Goal: Transaction & Acquisition: Purchase product/service

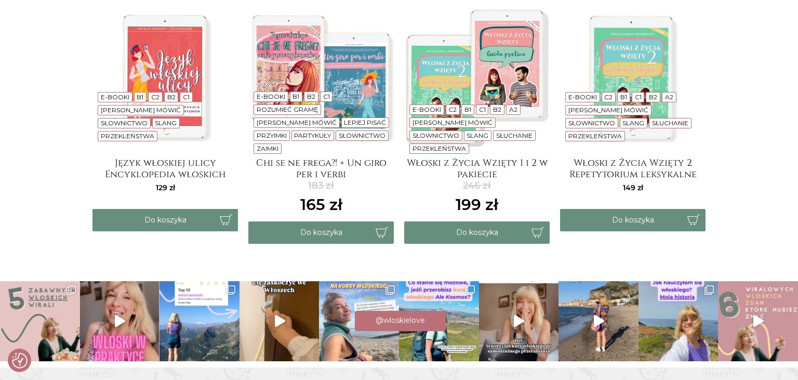
scroll to position [2139, 0]
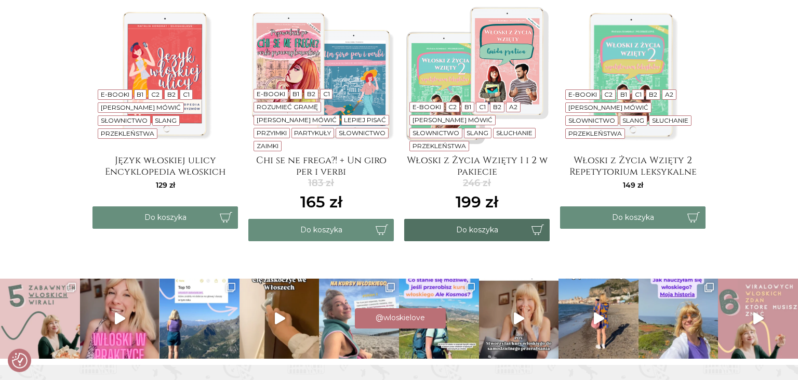
click at [471, 219] on button "Do koszyka" at bounding box center [477, 230] width 146 height 22
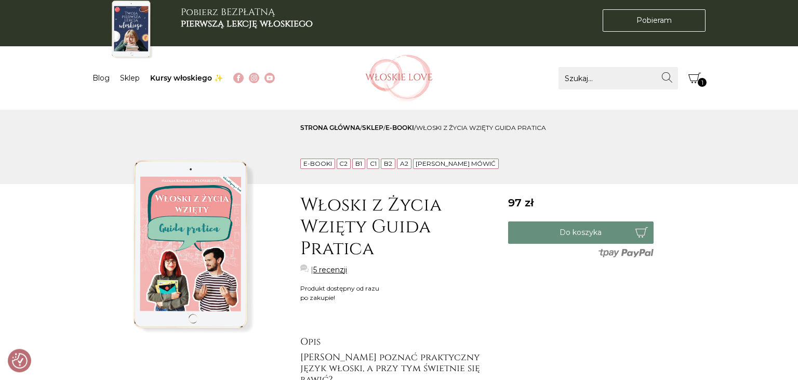
scroll to position [0, 0]
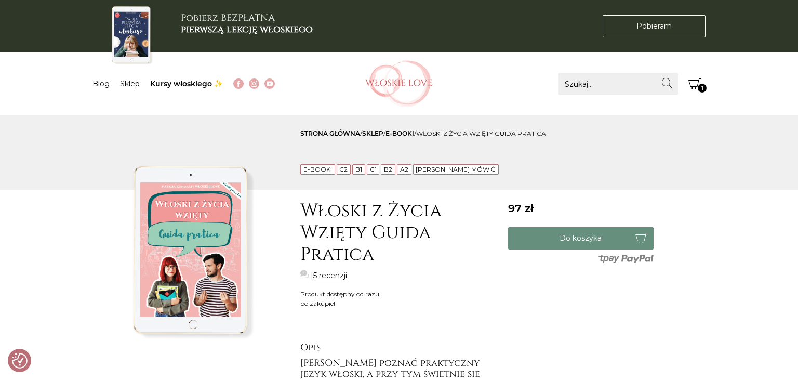
click at [696, 85] on icon "Koszyk" at bounding box center [695, 83] width 12 height 12
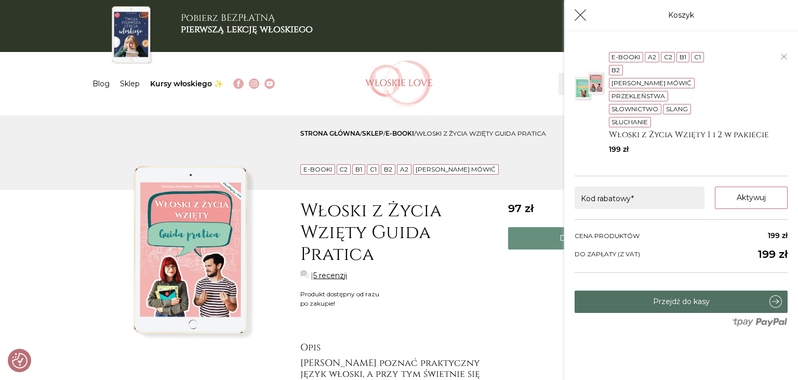
click at [686, 291] on link "Przejdź do kasy" at bounding box center [681, 302] width 213 height 22
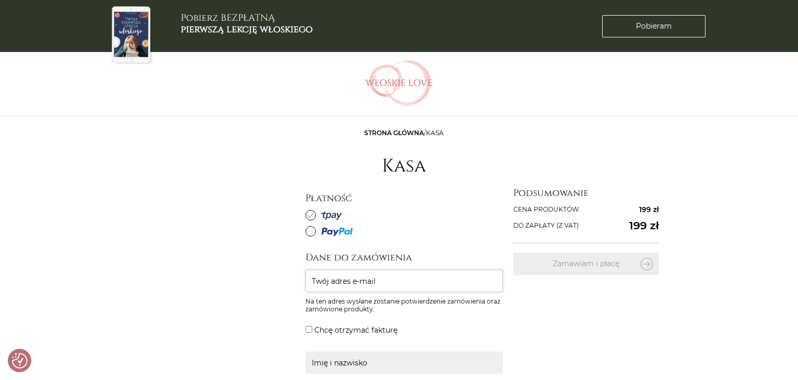
click at [324, 281] on input "Twój adres e-mail" at bounding box center [405, 281] width 198 height 22
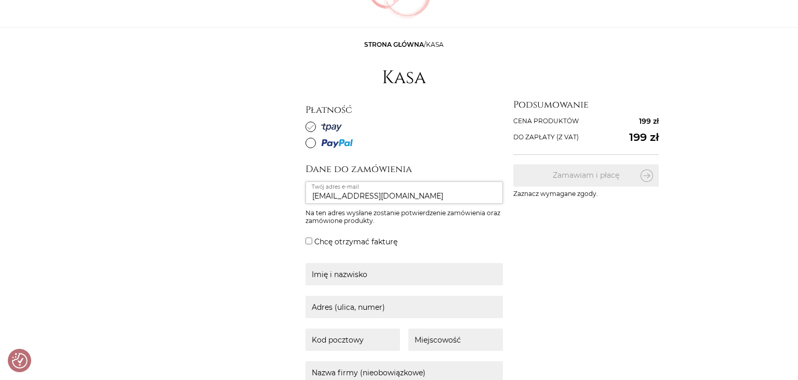
scroll to position [143, 0]
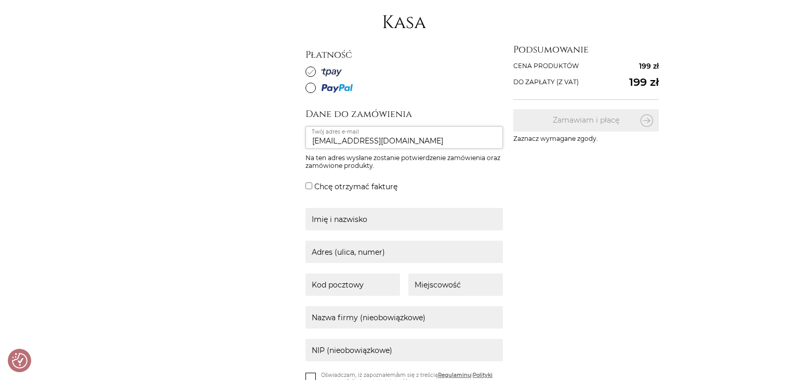
type input "mariag12@wp.pl"
click at [308, 185] on input "Chcę otrzymać fakturę" at bounding box center [309, 185] width 7 height 7
click at [325, 220] on input "text" at bounding box center [405, 219] width 198 height 22
click at [310, 186] on input "Chcę otrzymać fakturę" at bounding box center [309, 185] width 7 height 7
checkbox input "false"
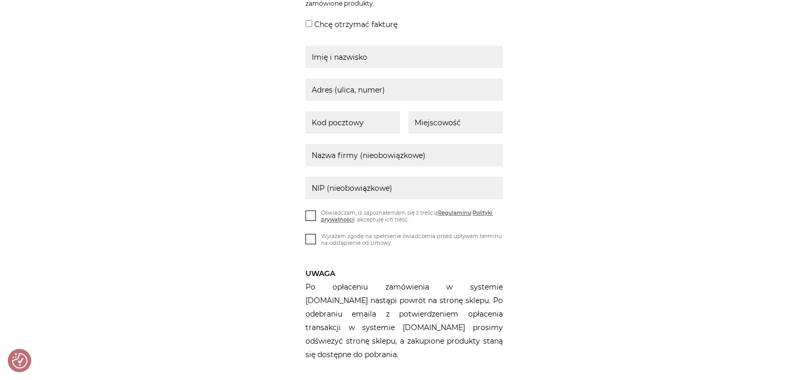
scroll to position [308, 0]
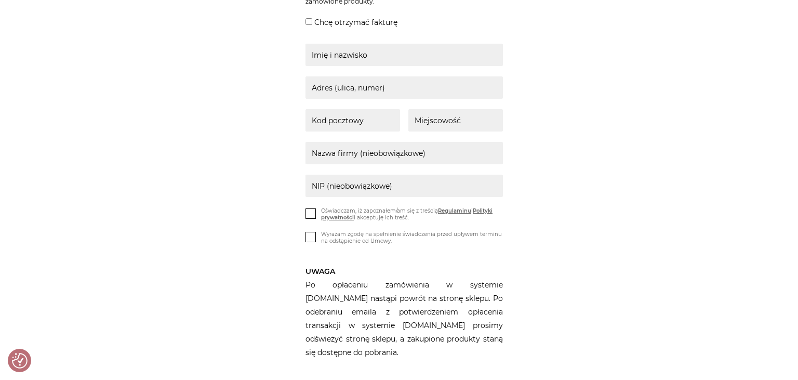
click at [313, 210] on icon at bounding box center [311, 212] width 9 height 9
click at [0, 0] on input "Oświadczam, iż zapoznałem/am się z treścią Regulaminu i Polityki prywatności i …" at bounding box center [0, 0] width 0 height 0
click at [311, 236] on icon at bounding box center [311, 236] width 9 height 9
click at [0, 0] on input "Wyrażam zgodę na spełnienie świadczenia przed upływem terminu na odstąpienie od…" at bounding box center [0, 0] width 0 height 0
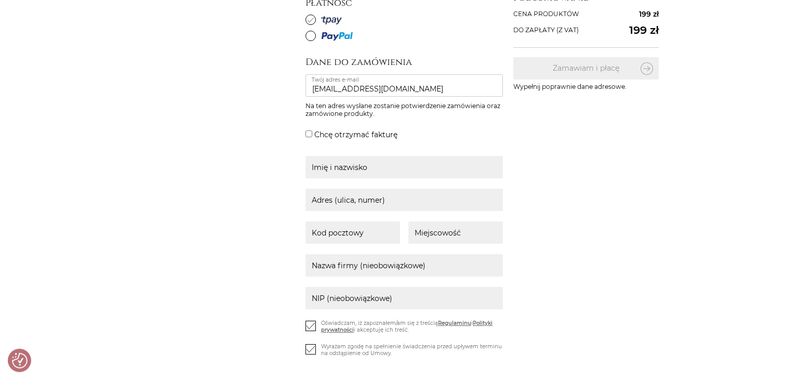
scroll to position [253, 0]
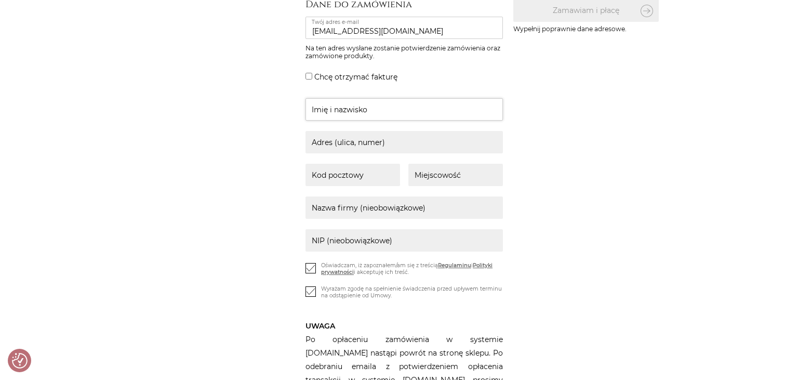
click at [359, 103] on input "text" at bounding box center [405, 109] width 198 height 22
click at [314, 113] on input "maria" at bounding box center [405, 109] width 198 height 22
click at [332, 144] on input "text" at bounding box center [405, 142] width 198 height 22
click at [347, 111] on input "Maria" at bounding box center [405, 109] width 198 height 22
type input "Maria Grochowalska"
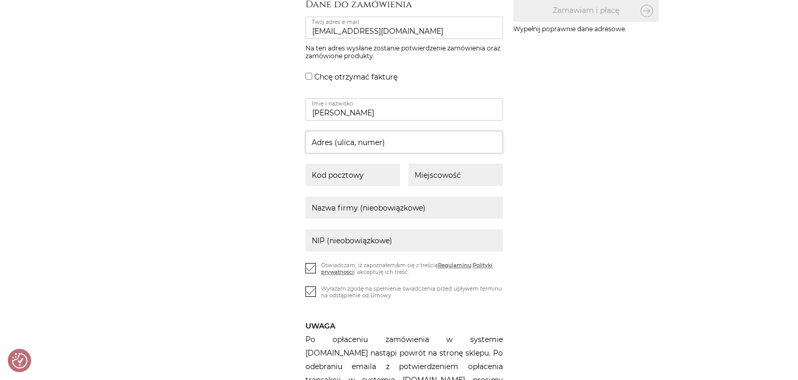
click at [340, 143] on input "text" at bounding box center [405, 142] width 198 height 22
type input "Narodowych Sił Zbrojnych 15/8"
click at [340, 173] on input "text" at bounding box center [353, 175] width 95 height 22
type input "09-400"
click at [454, 178] on input "text" at bounding box center [456, 175] width 95 height 22
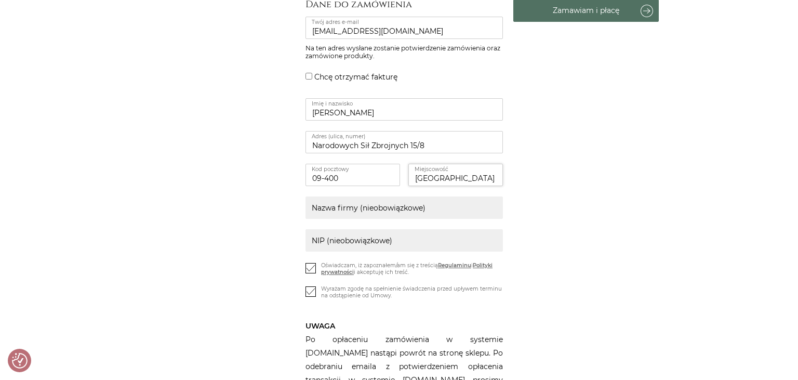
type input "Płock"
click at [564, 11] on button "Zamawiam i płacę" at bounding box center [587, 10] width 146 height 22
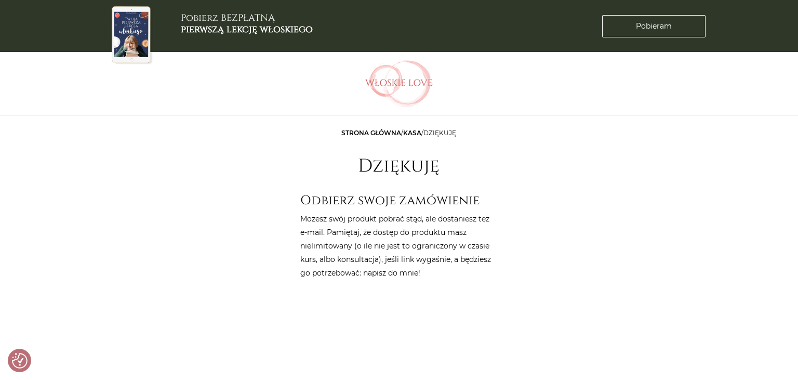
checkbox input "true"
